Goal: Communication & Community: Ask a question

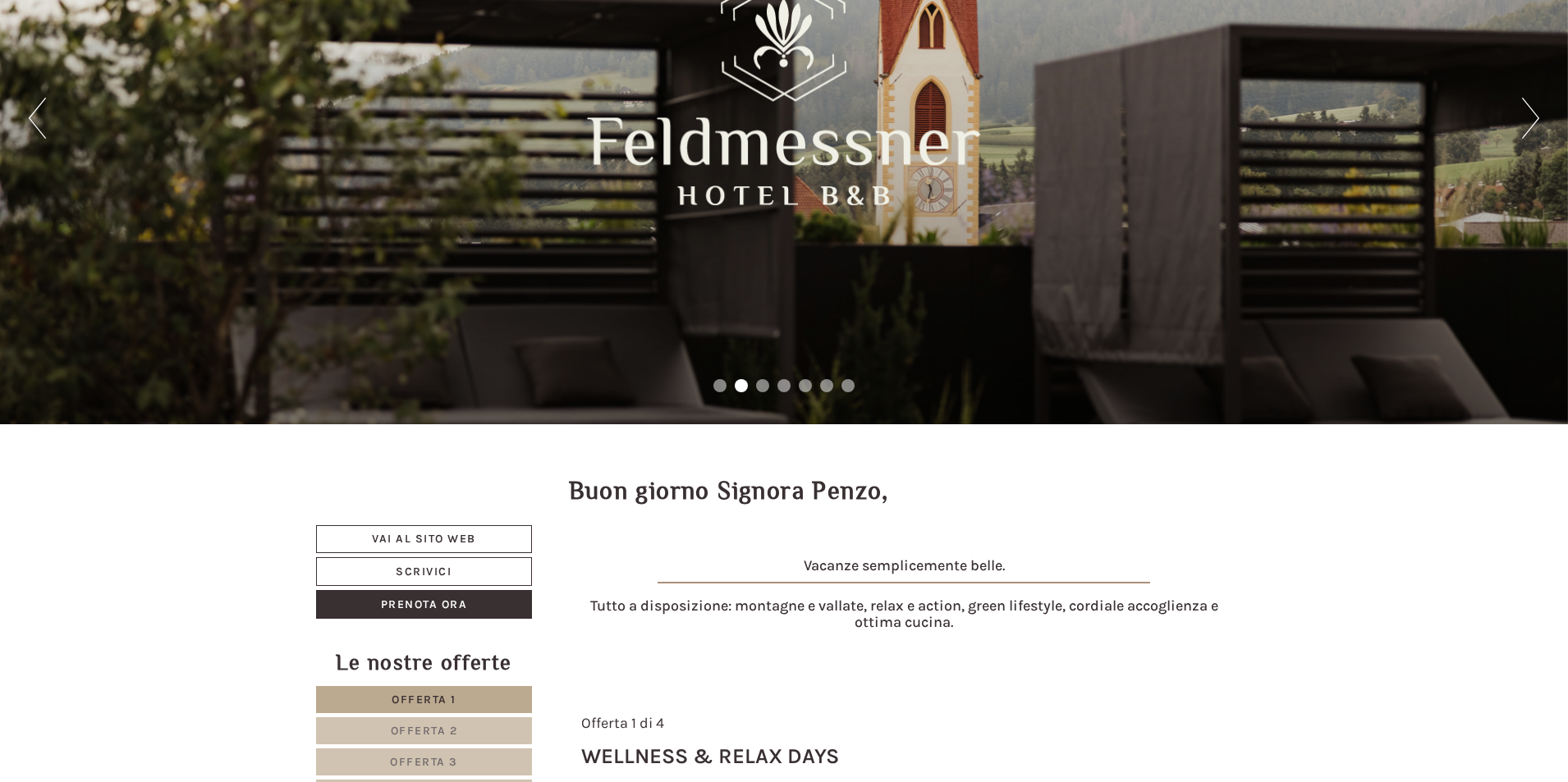
scroll to position [246, 0]
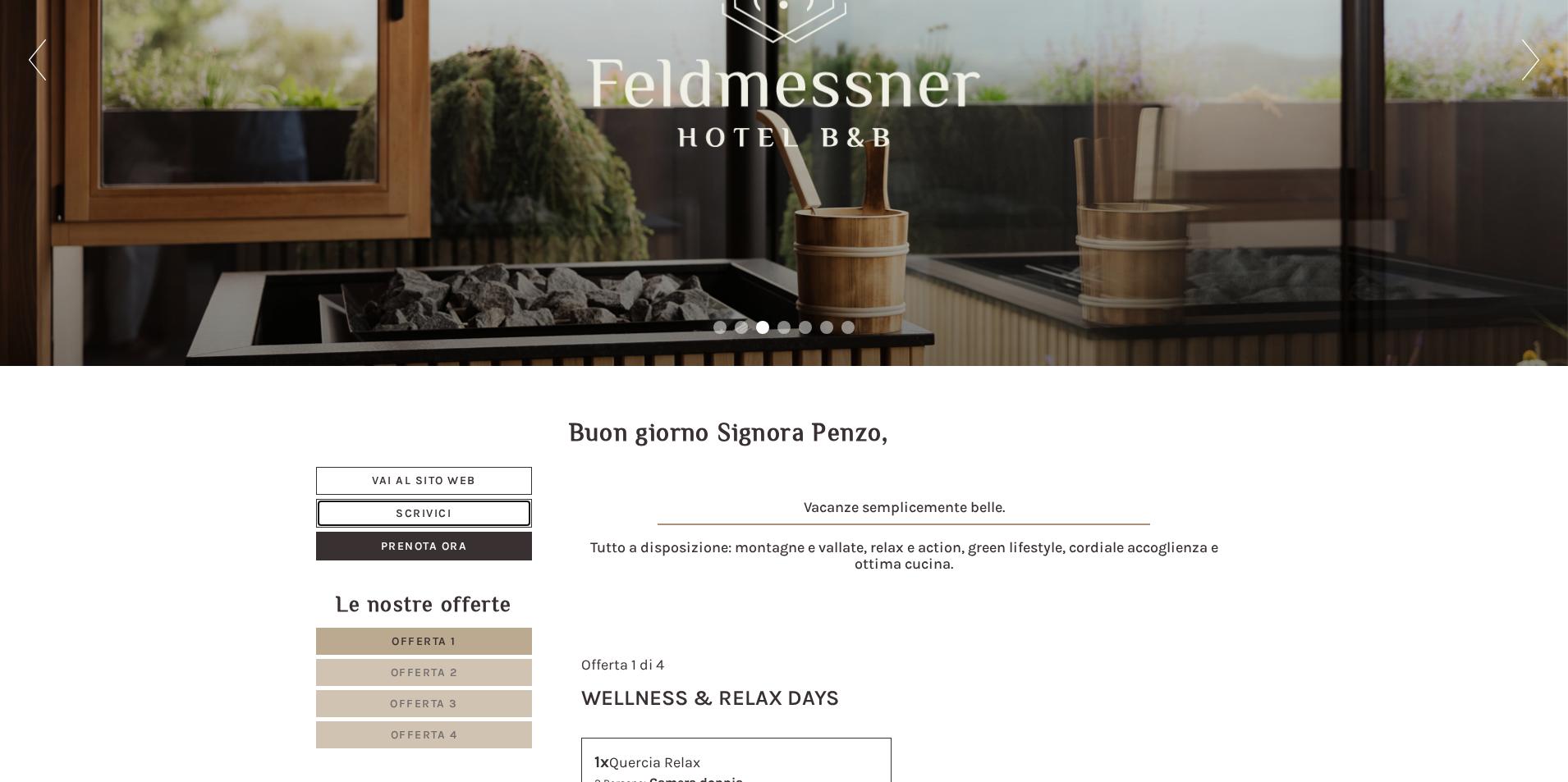
click at [414, 513] on link "Scrivici" at bounding box center [424, 513] width 216 height 29
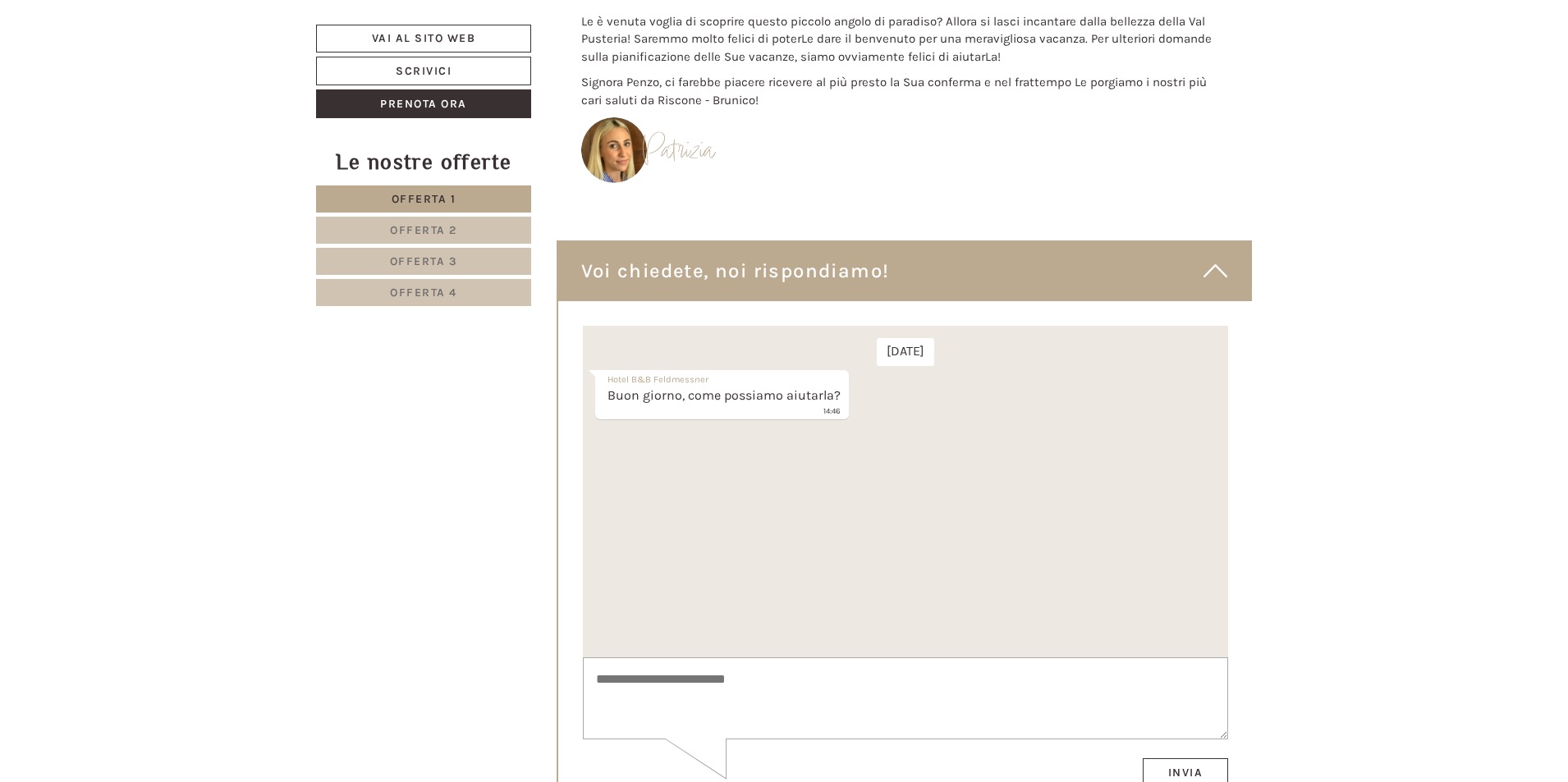
scroll to position [9836, 0]
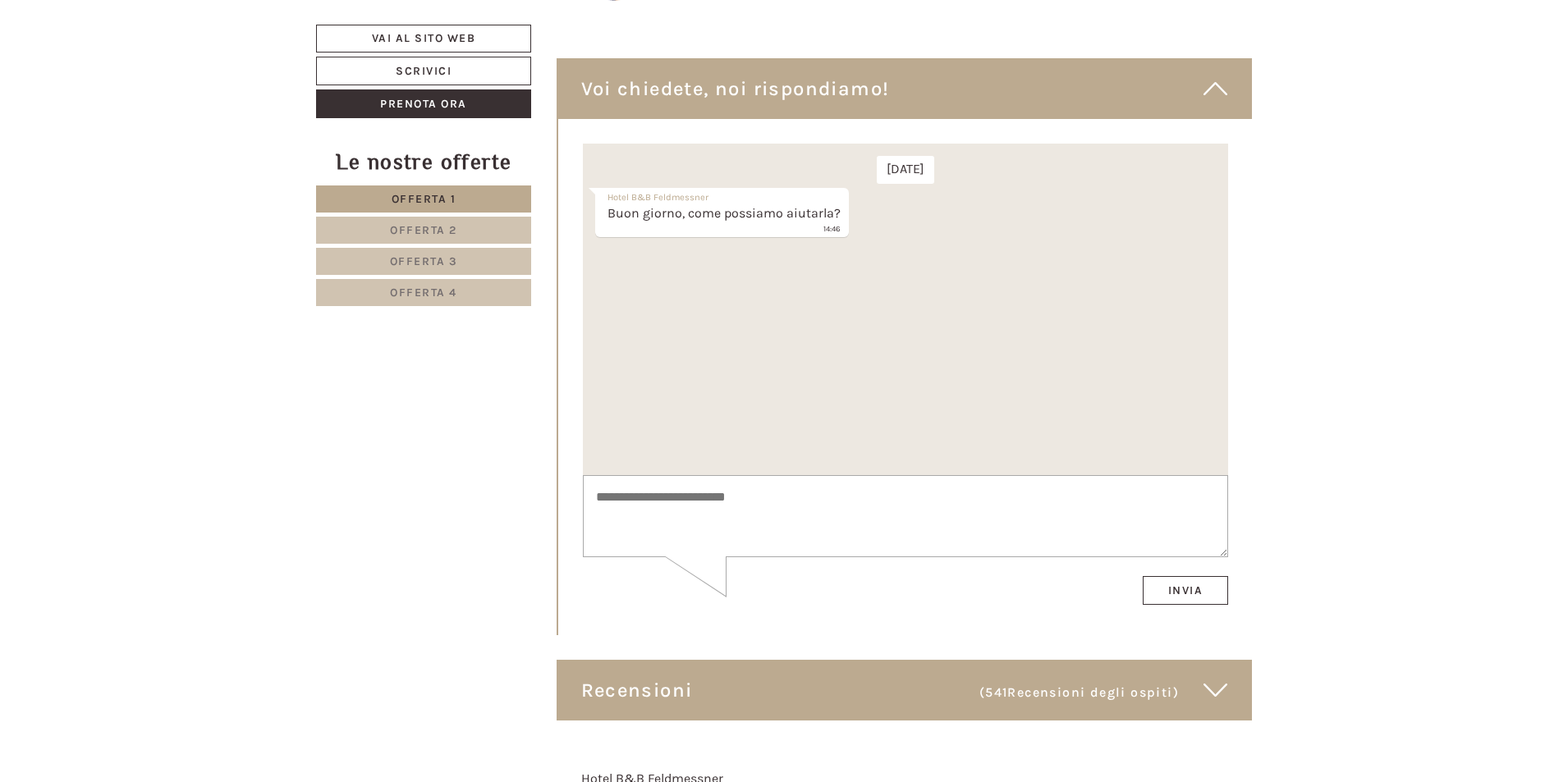
click at [762, 501] on textarea at bounding box center [905, 517] width 645 height 83
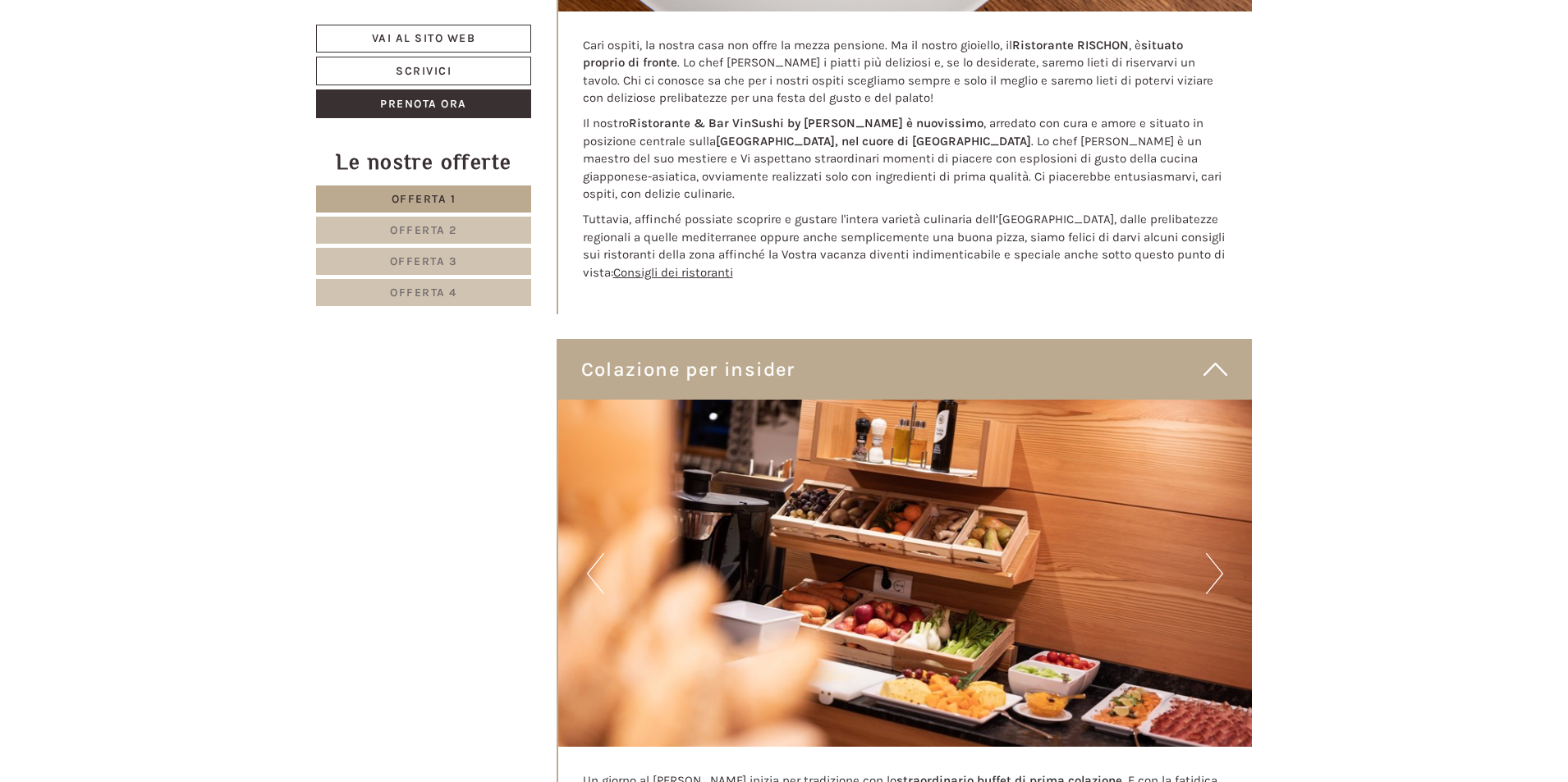
scroll to position [6142, 0]
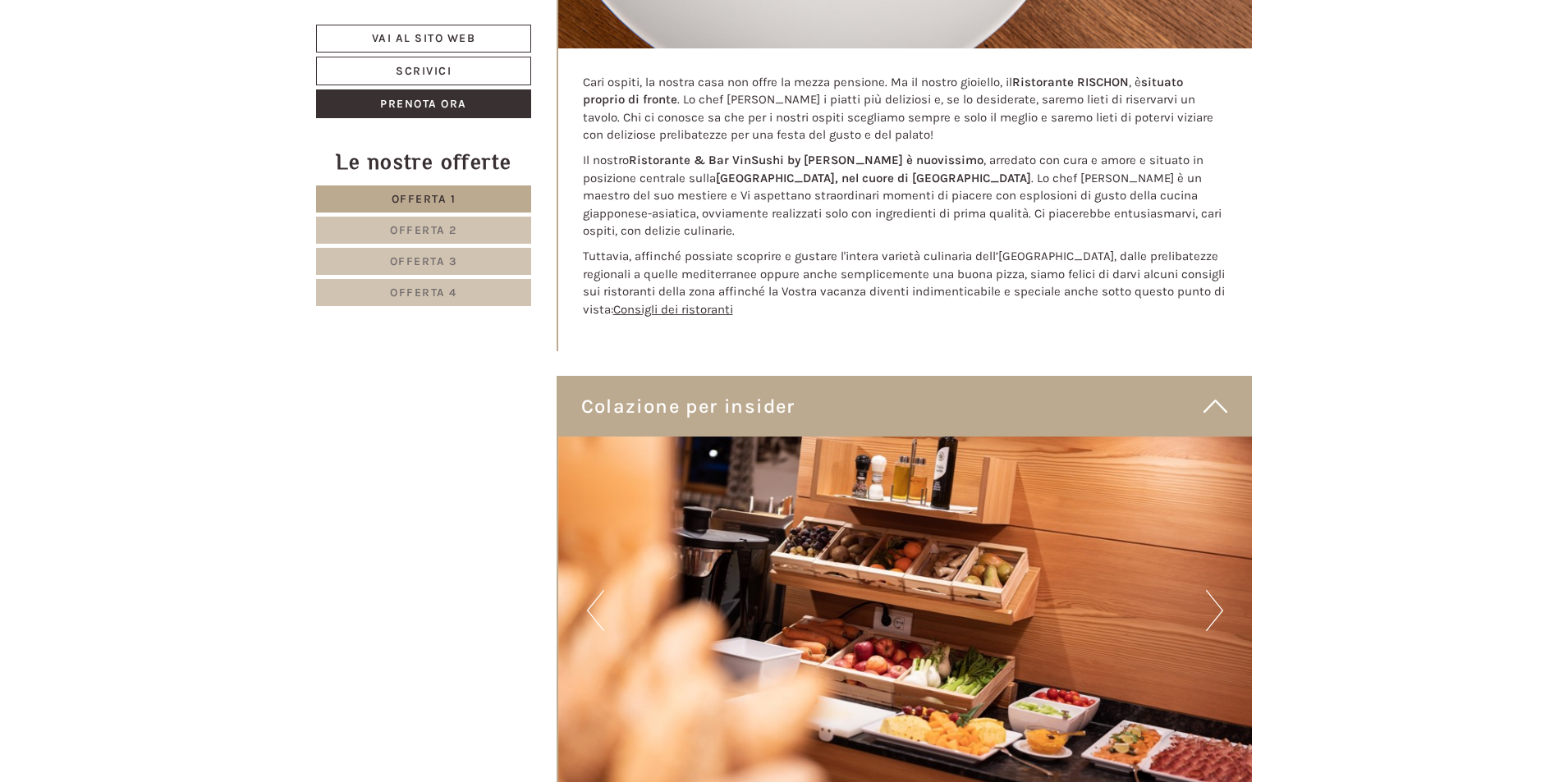
click at [1220, 598] on button "Next" at bounding box center [1215, 610] width 17 height 41
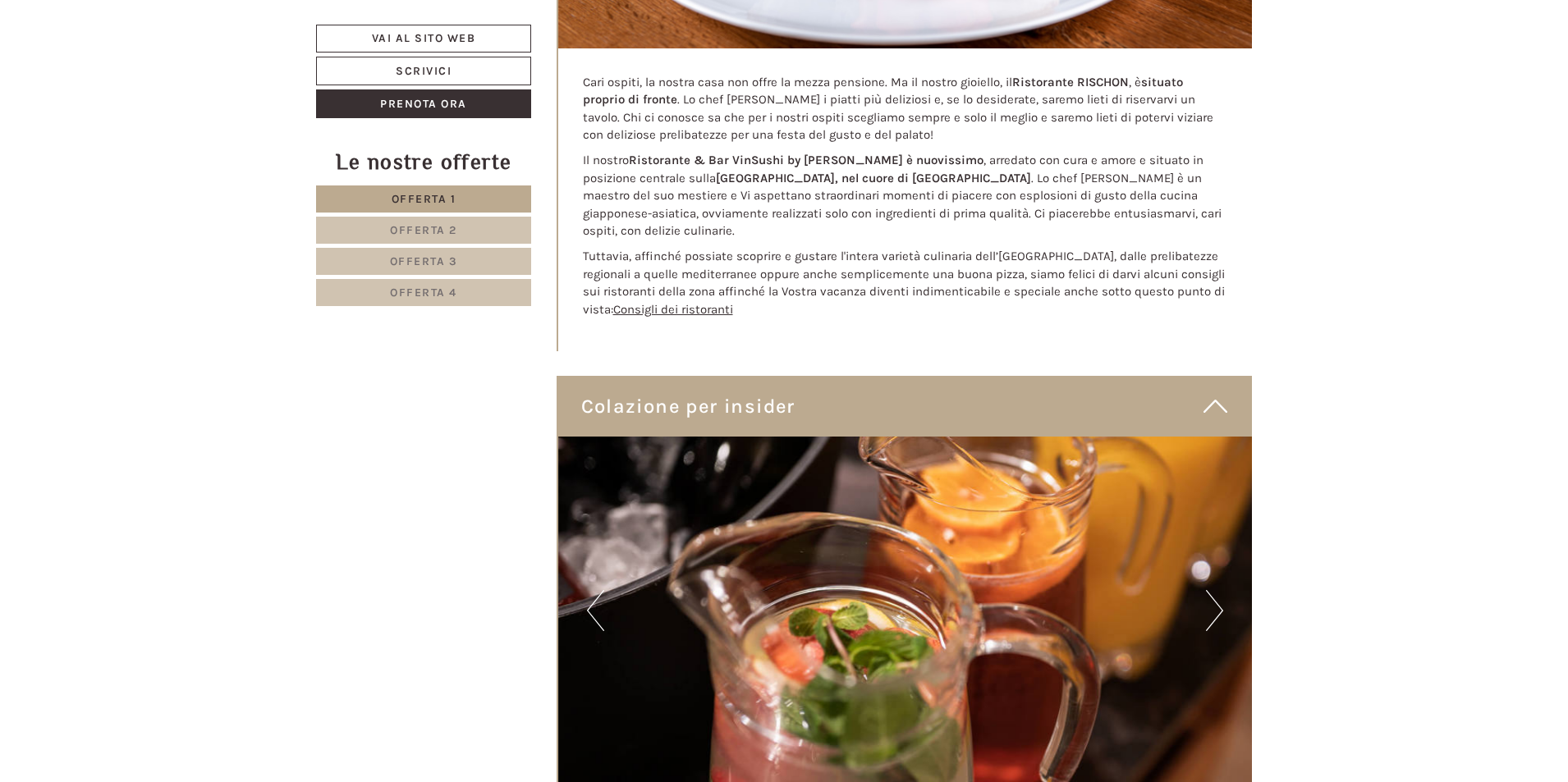
click at [1220, 594] on button "Next" at bounding box center [1215, 610] width 17 height 41
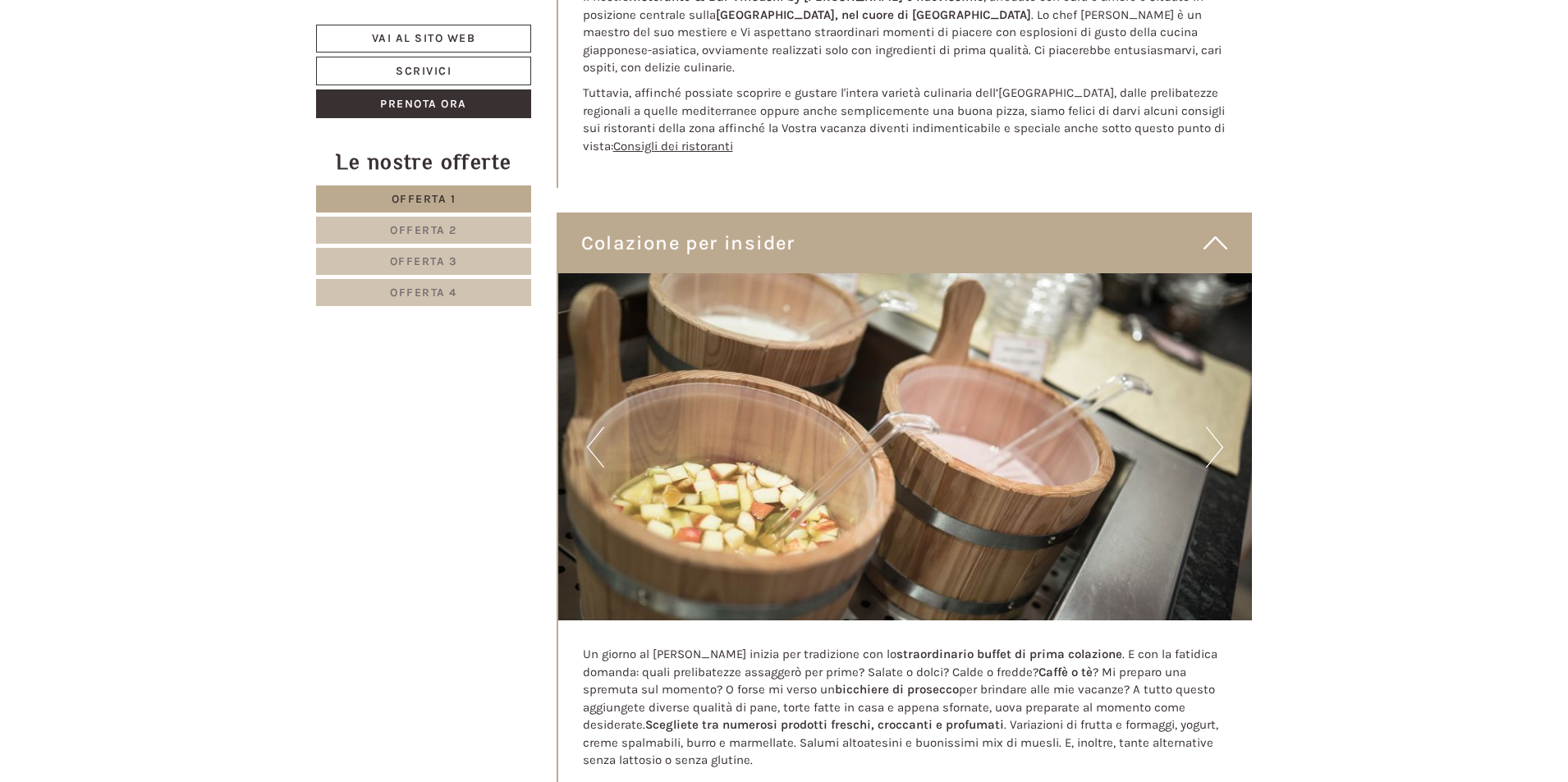
scroll to position [6306, 0]
click at [1214, 432] on button "Next" at bounding box center [1215, 446] width 17 height 41
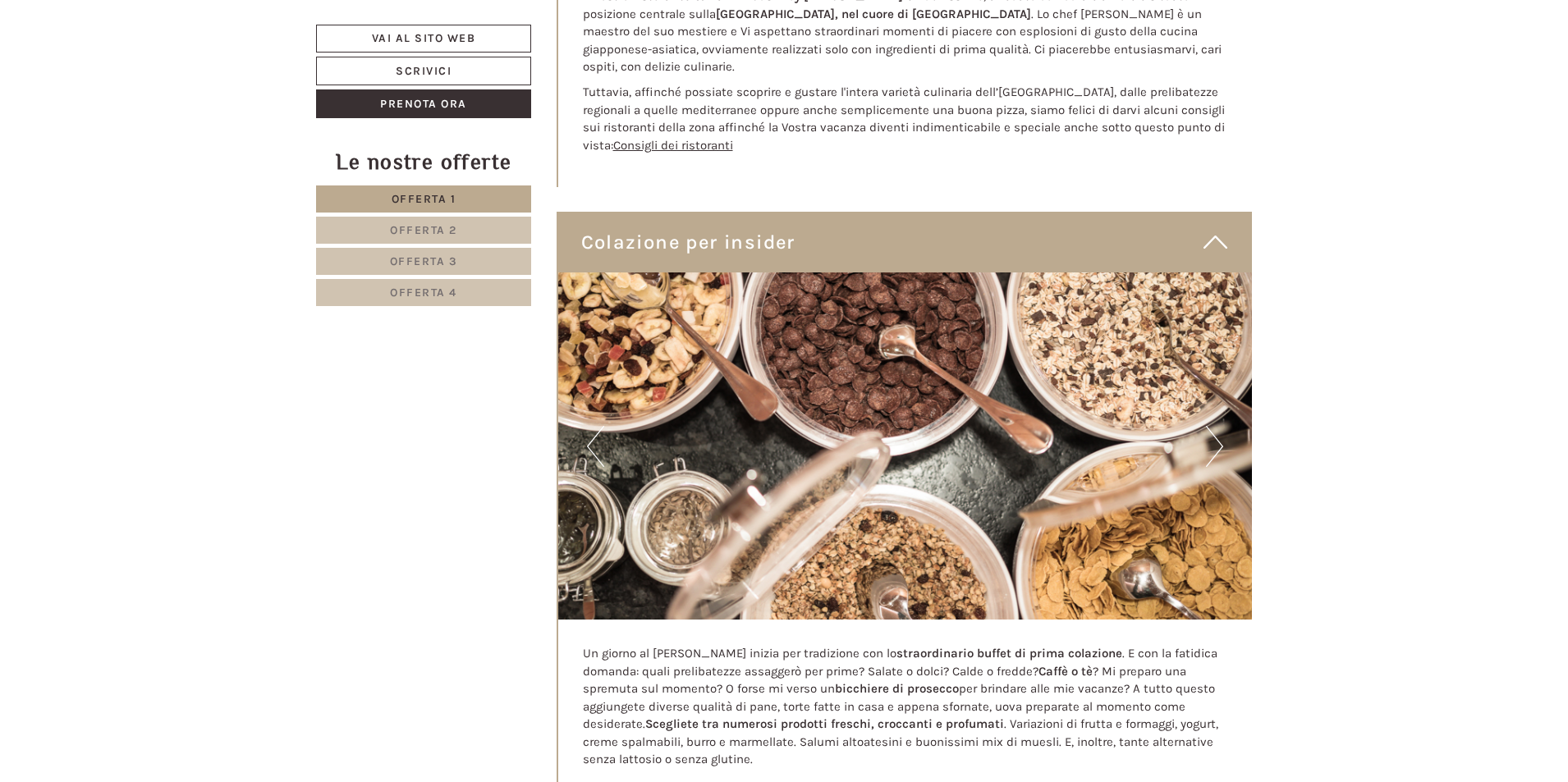
click at [1212, 430] on button "Next" at bounding box center [1215, 446] width 17 height 41
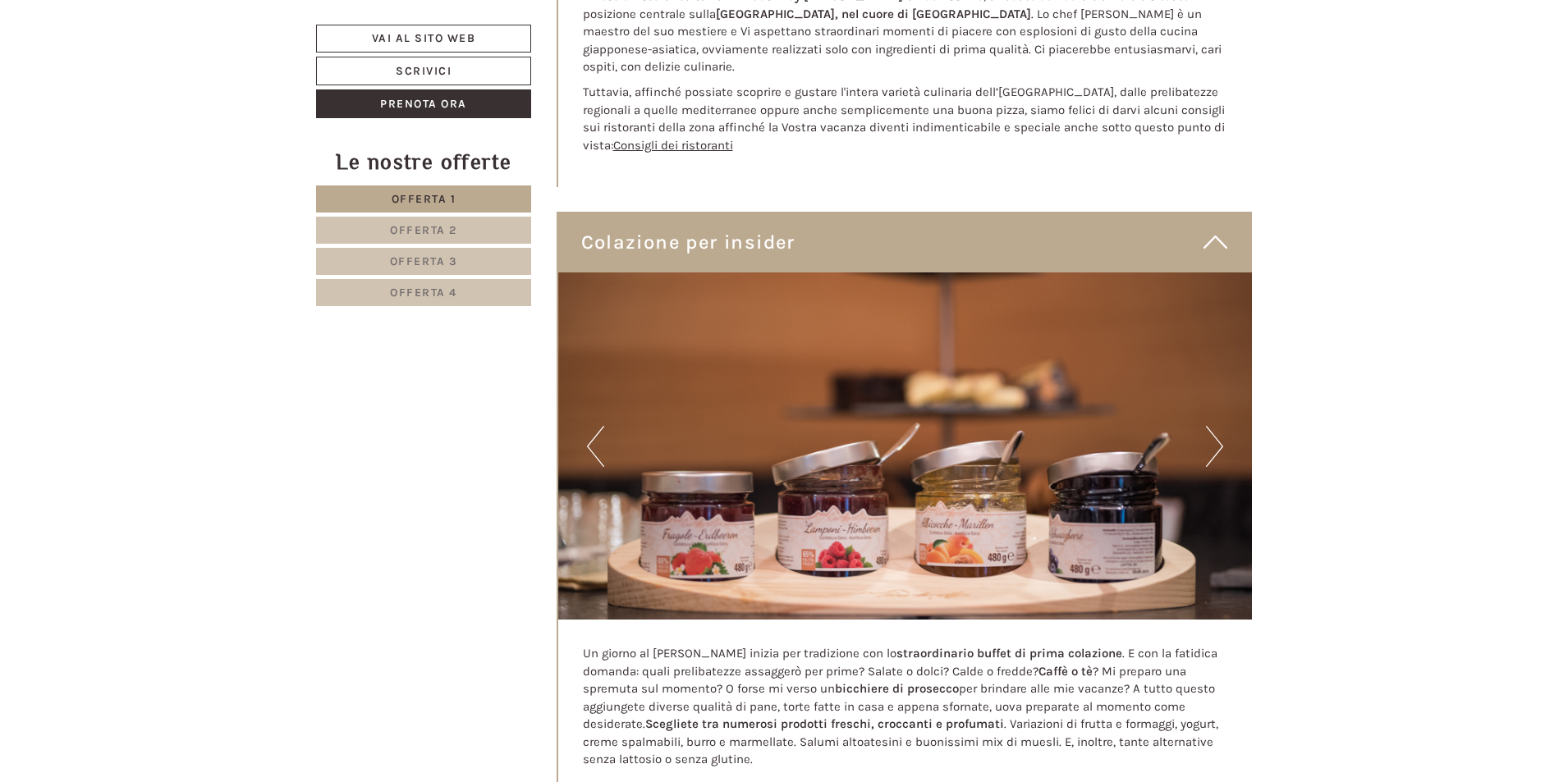
click at [1210, 430] on button "Next" at bounding box center [1215, 446] width 17 height 41
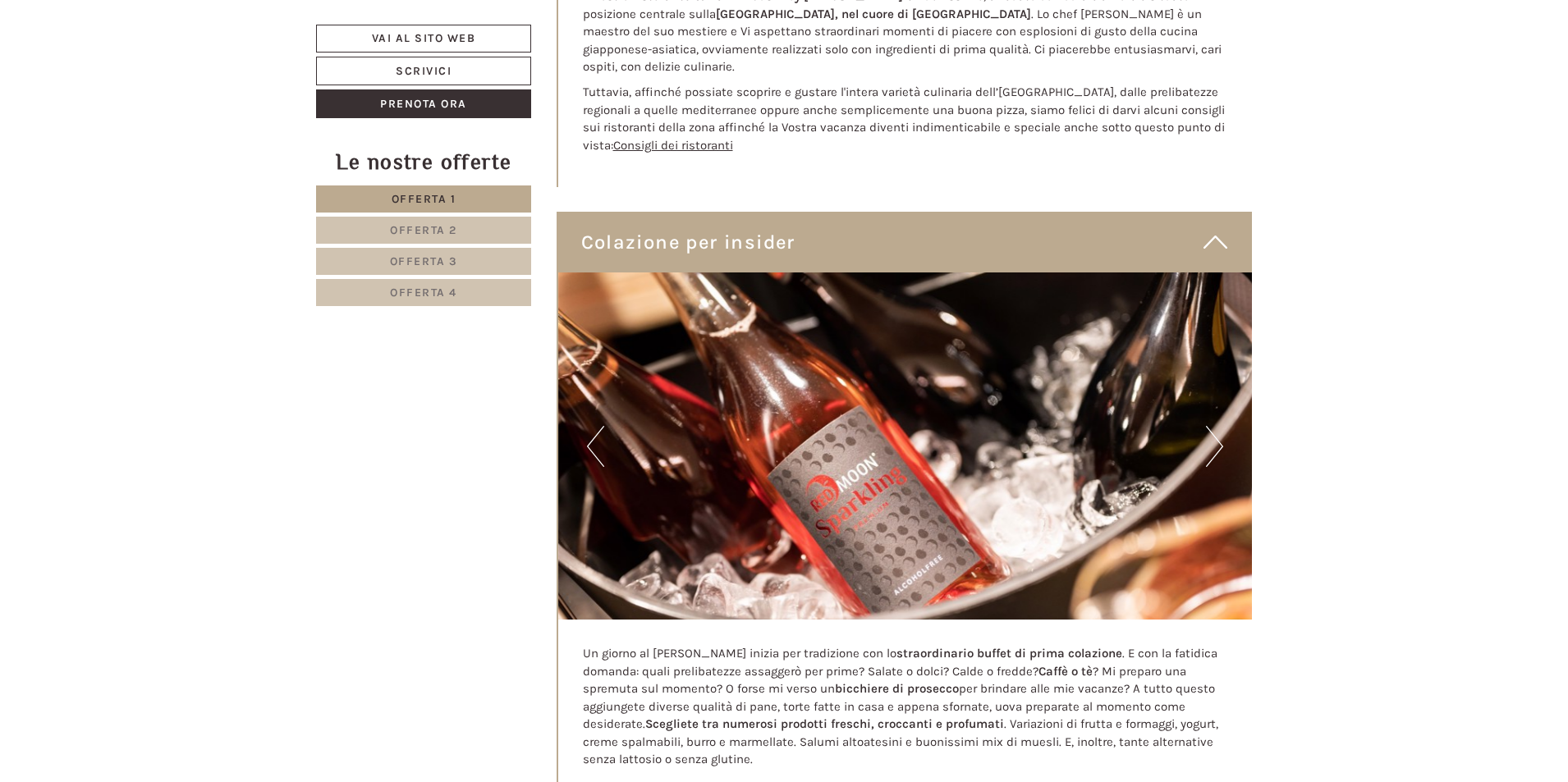
click at [1210, 431] on button "Next" at bounding box center [1215, 446] width 17 height 41
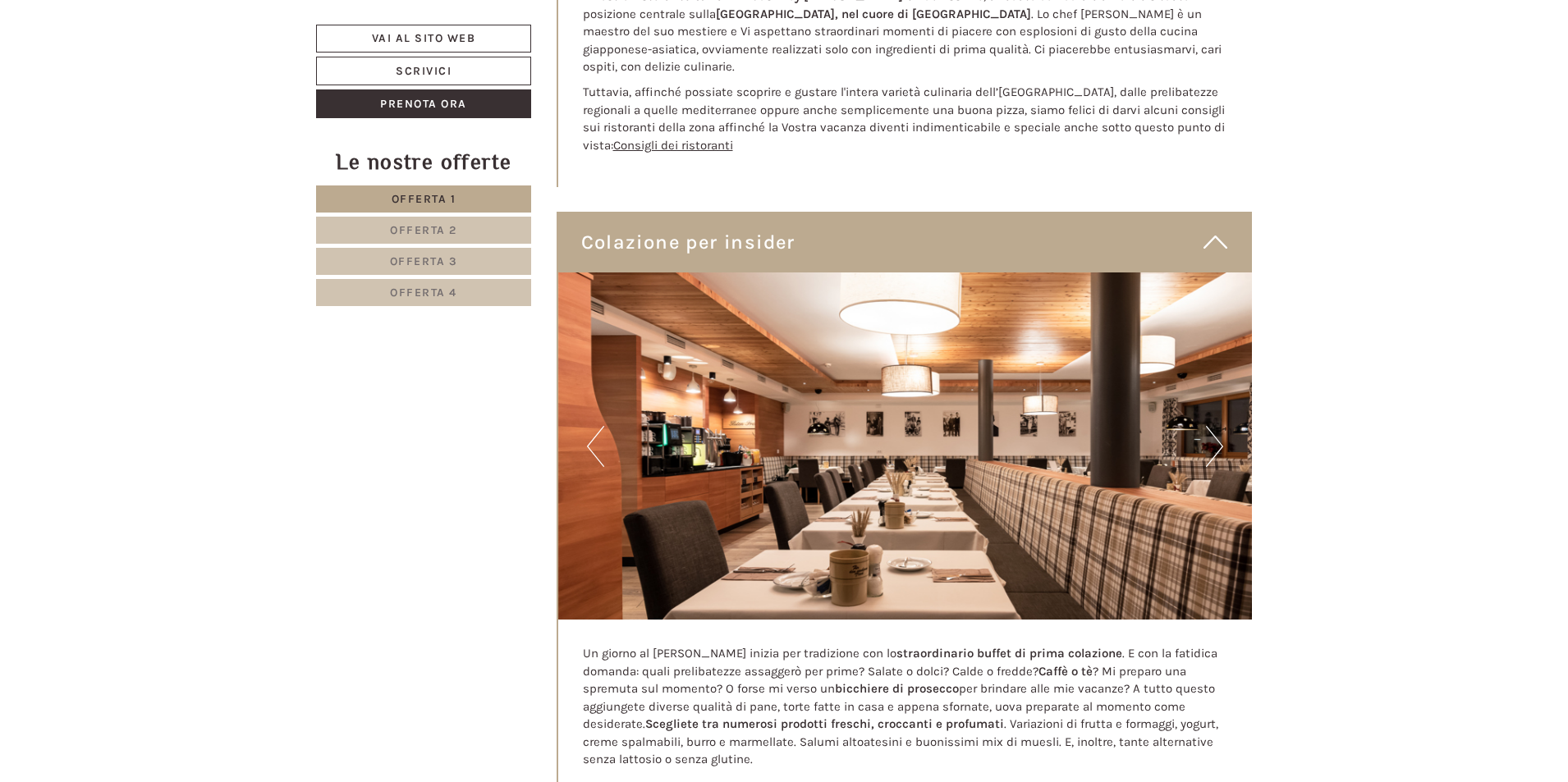
click at [1210, 431] on button "Next" at bounding box center [1215, 446] width 17 height 41
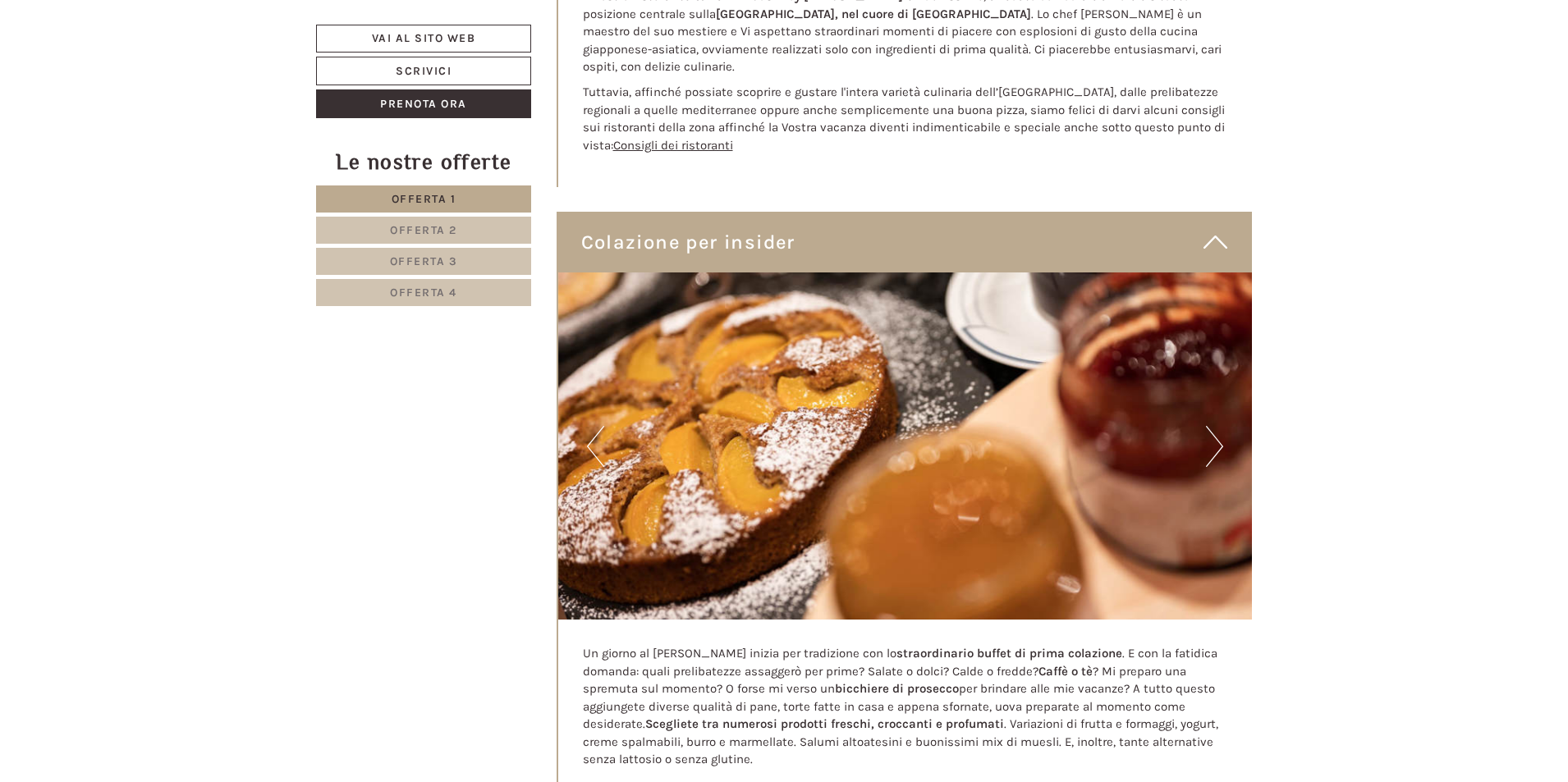
click at [1210, 431] on button "Next" at bounding box center [1215, 446] width 17 height 41
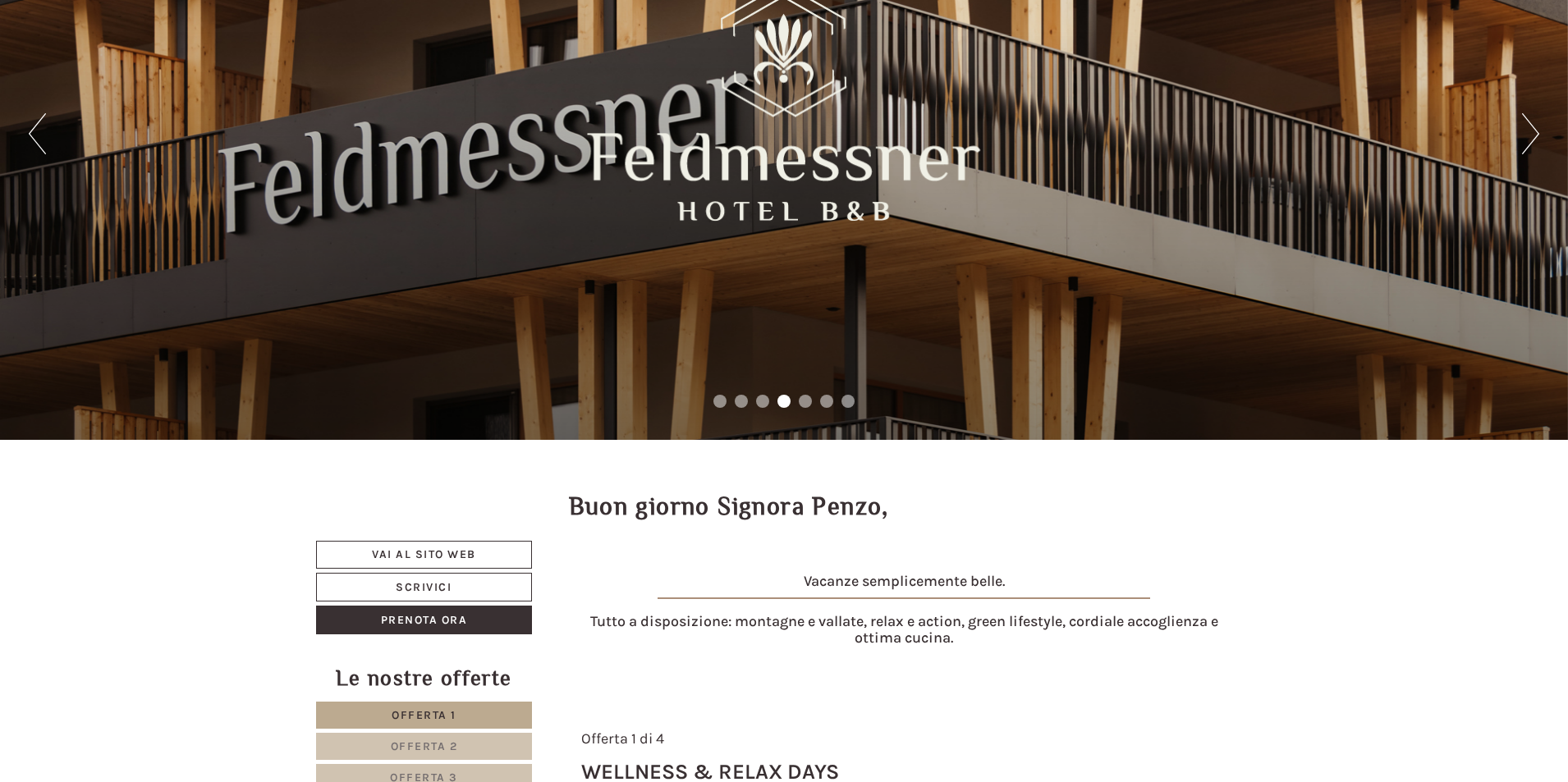
scroll to position [150, 0]
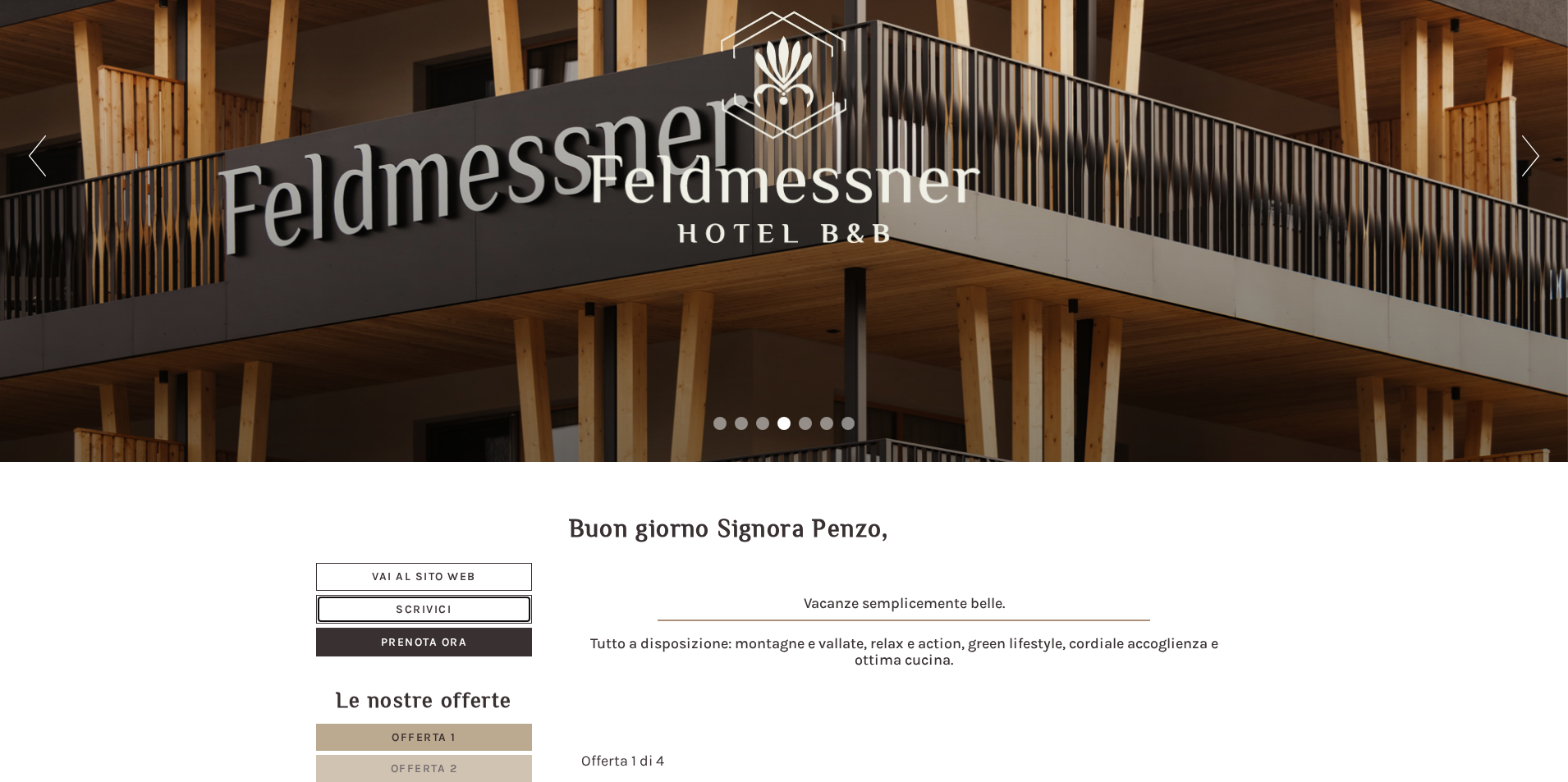
click at [402, 605] on link "Scrivici" at bounding box center [424, 609] width 216 height 29
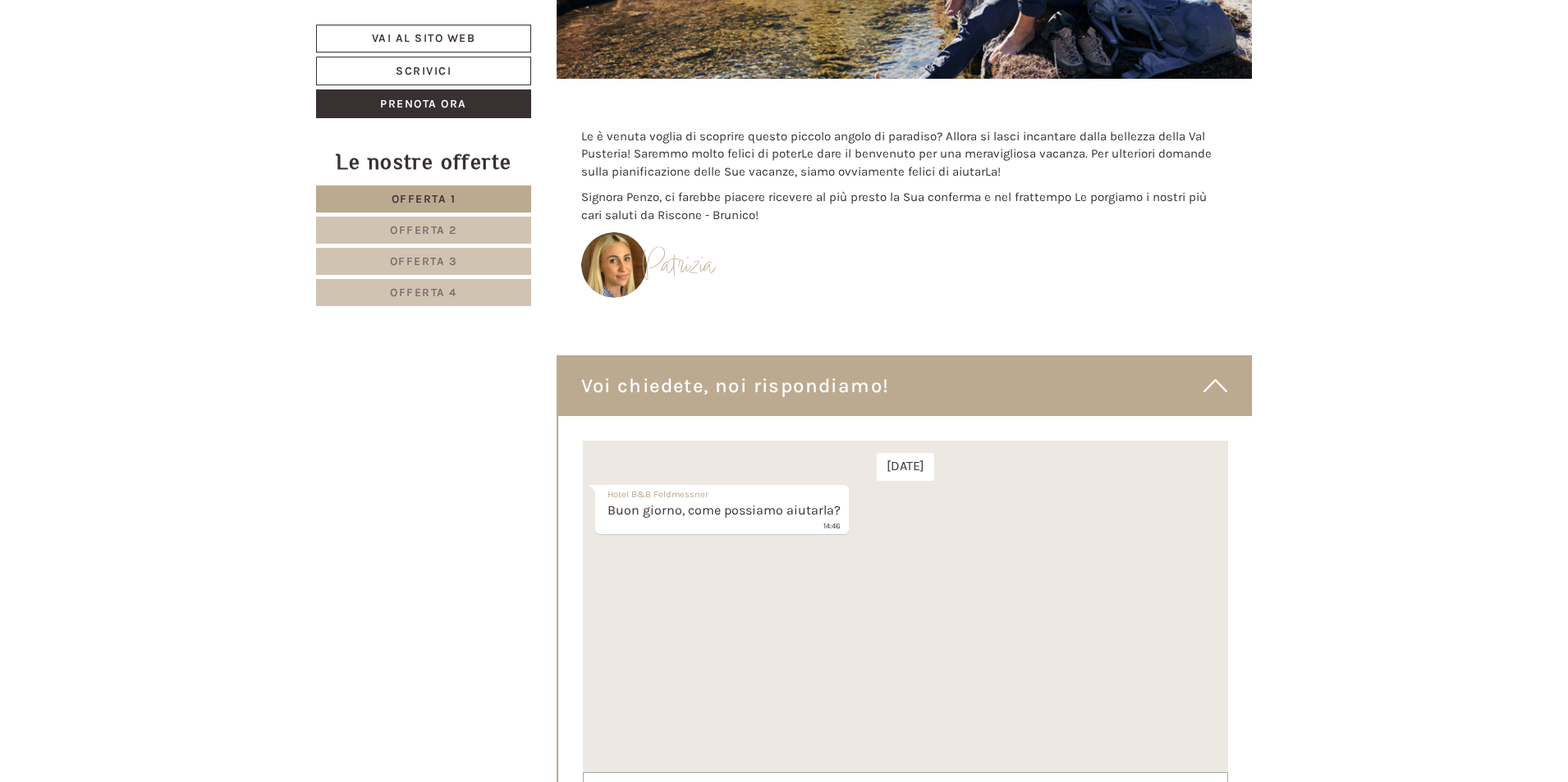
scroll to position [9836, 0]
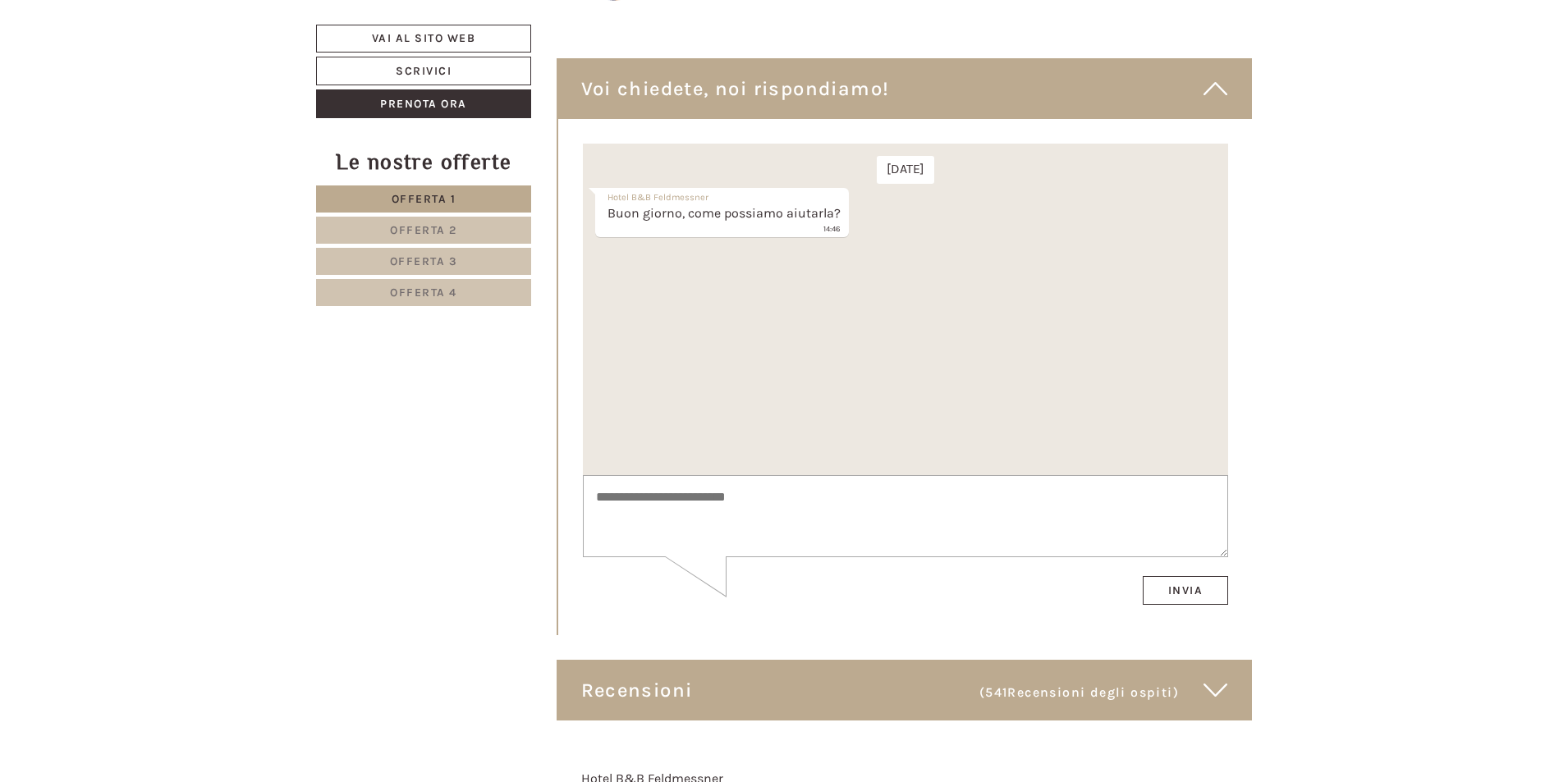
click at [672, 501] on textarea at bounding box center [905, 517] width 645 height 83
click at [762, 515] on textarea "**********" at bounding box center [905, 517] width 645 height 83
click at [994, 515] on textarea "**********" at bounding box center [905, 517] width 645 height 83
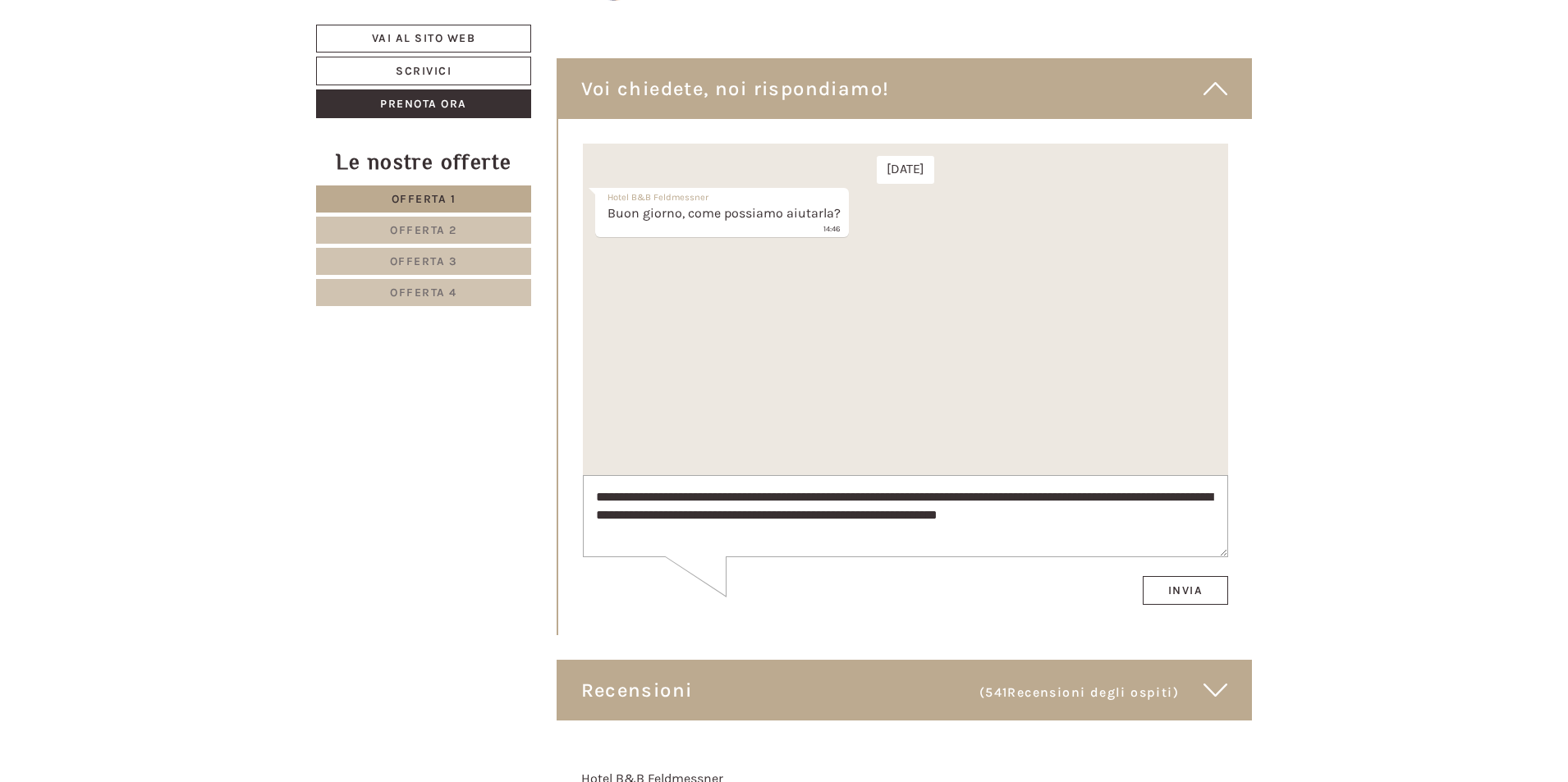
type textarea "**********"
click at [1171, 596] on button "Invia" at bounding box center [1185, 590] width 86 height 29
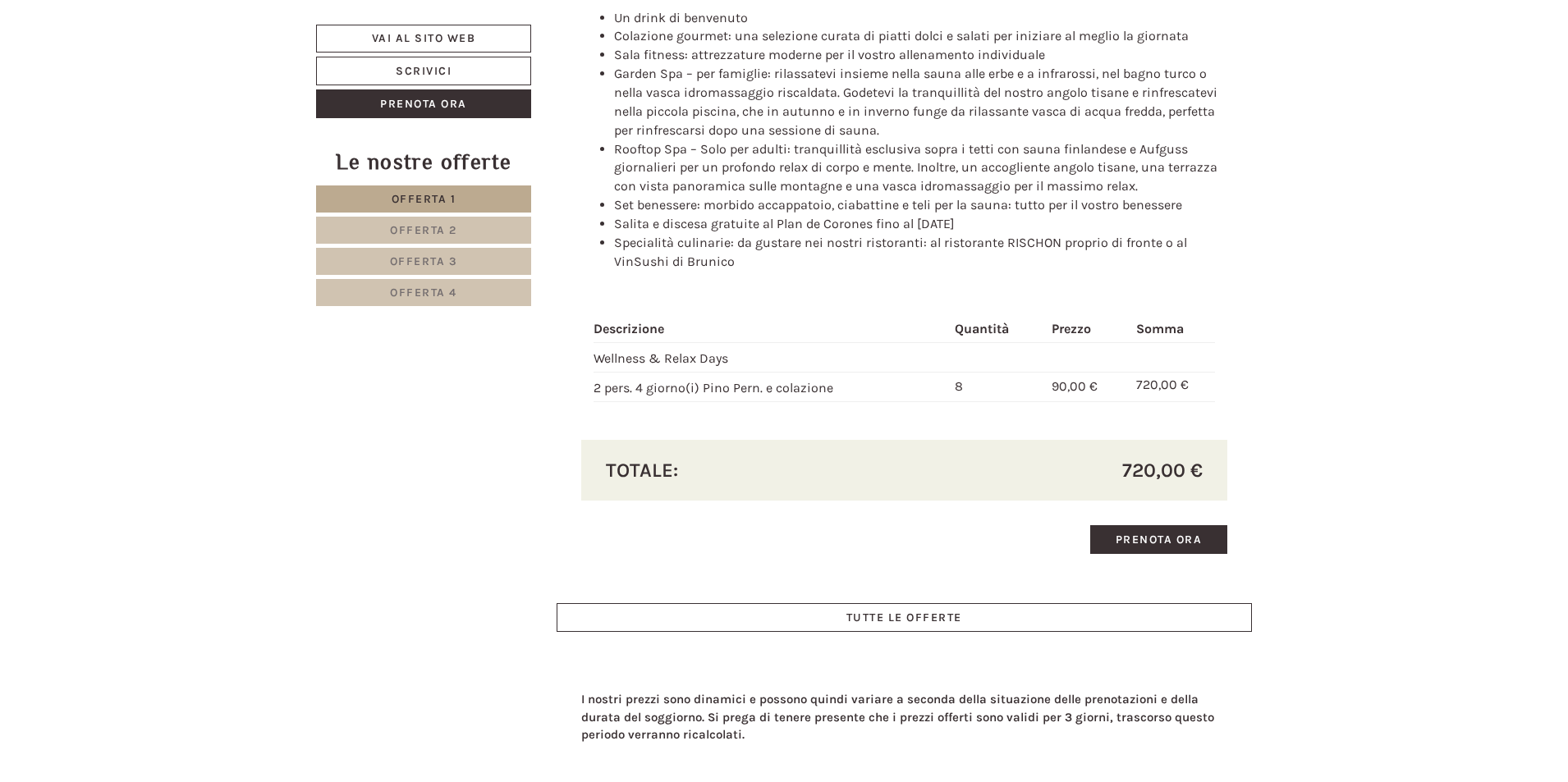
scroll to position [4704, 0]
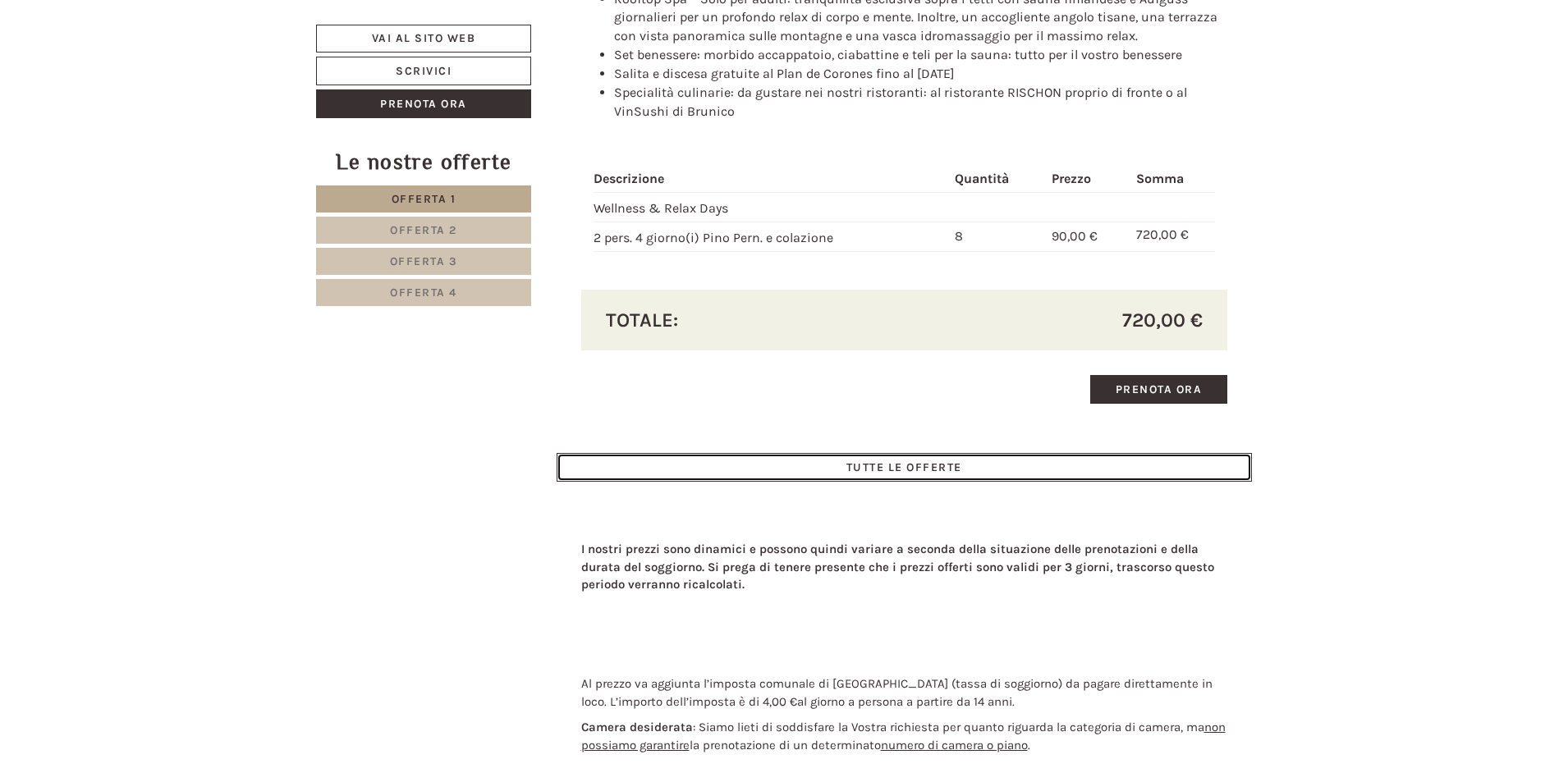
click at [905, 469] on link "TUTTE LE OFFERTE" at bounding box center [905, 467] width 696 height 29
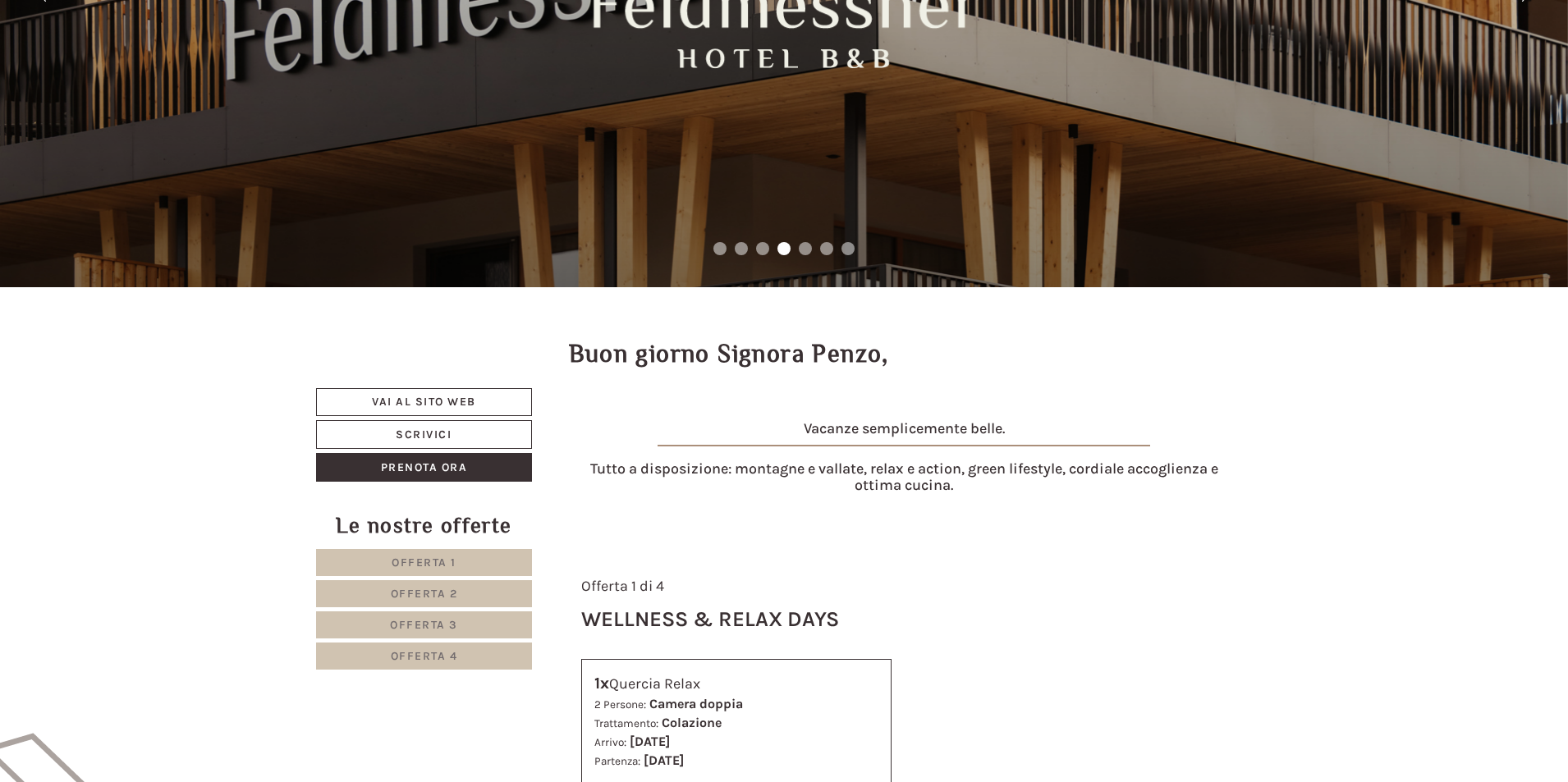
scroll to position [302, 0]
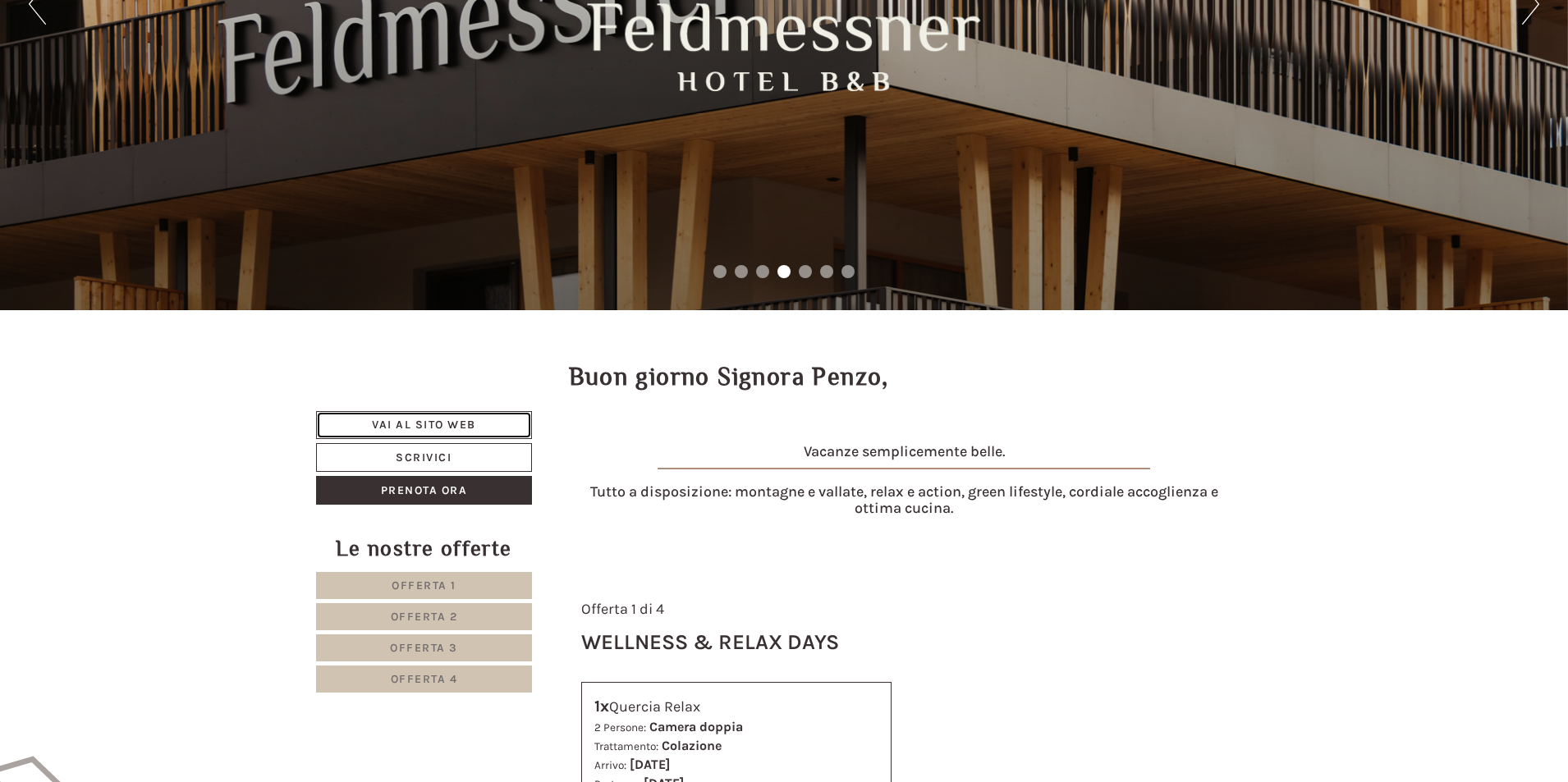
click at [408, 424] on link "Vai al sito web" at bounding box center [424, 425] width 216 height 28
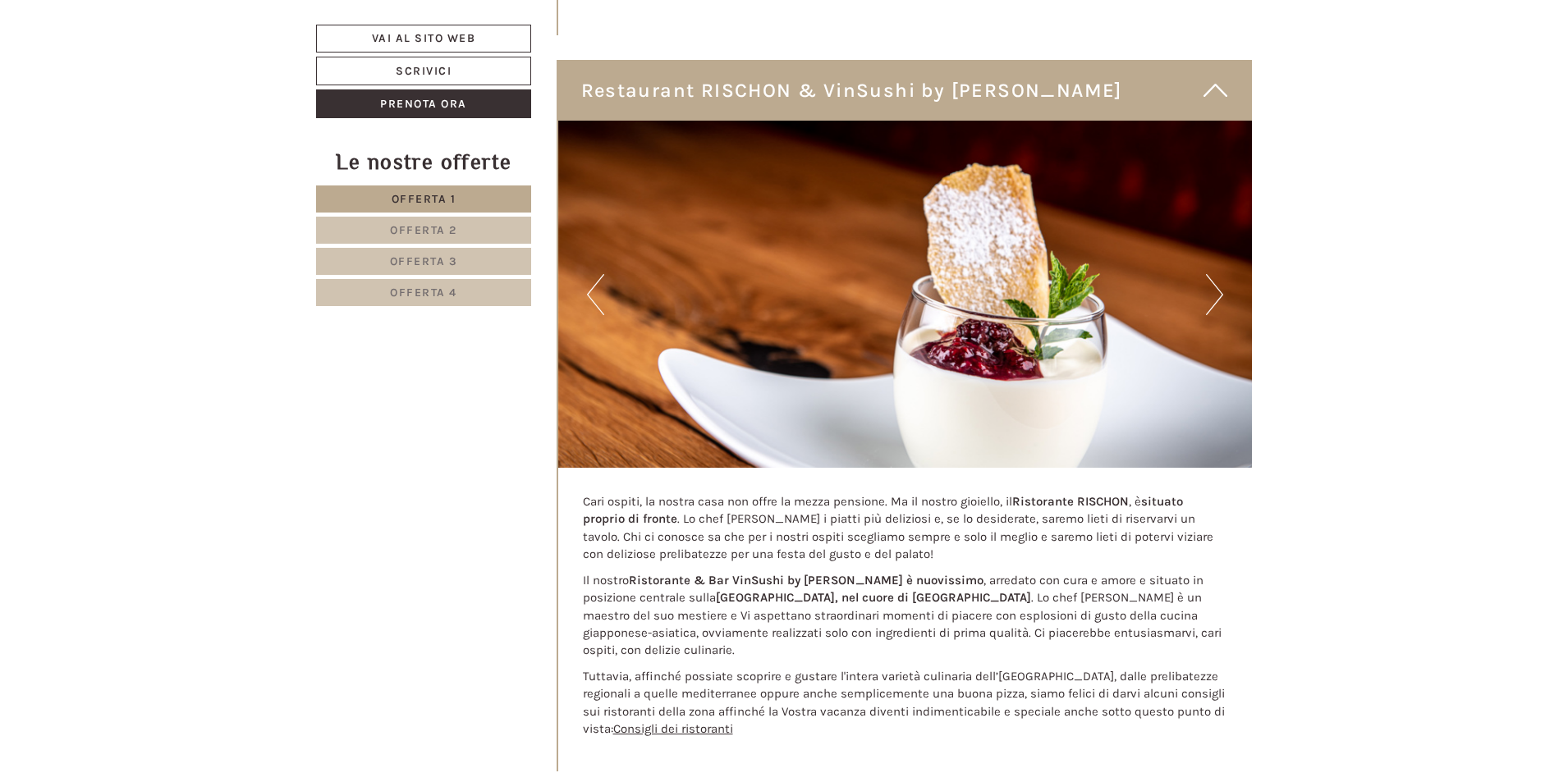
scroll to position [4678, 0]
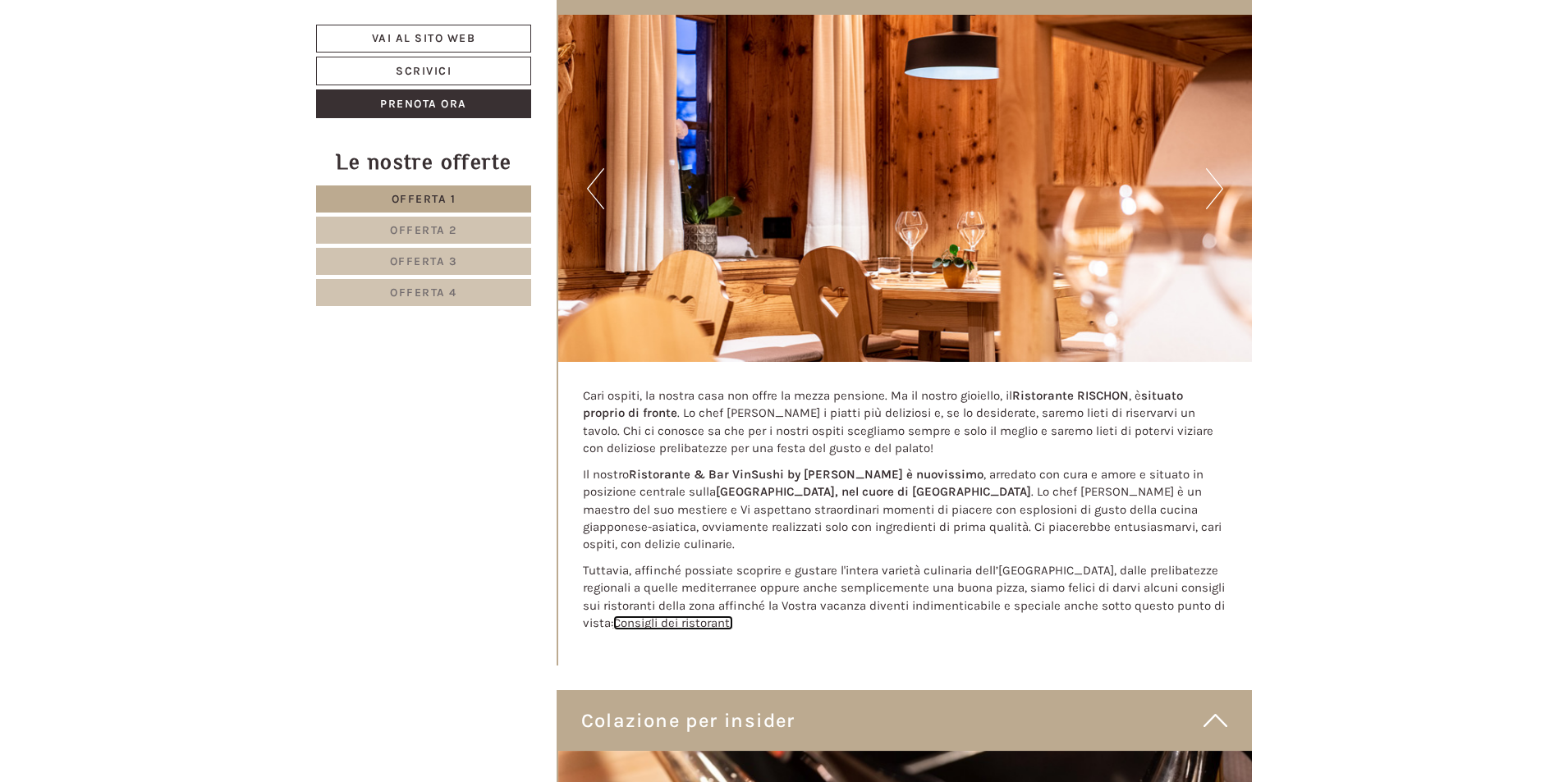
click at [677, 616] on link "Consigli dei ristoranti" at bounding box center [673, 622] width 120 height 15
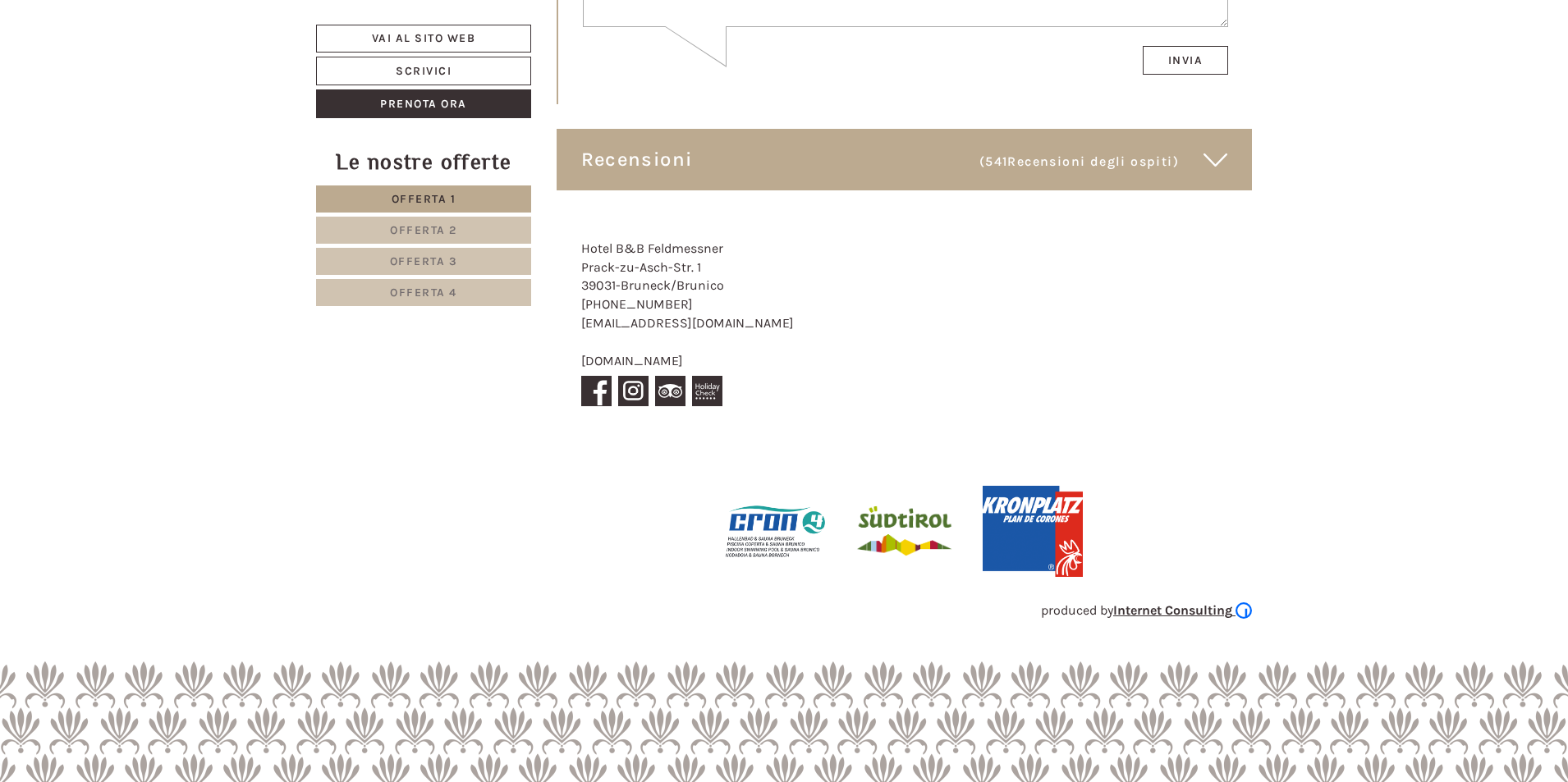
scroll to position [9218, 0]
